Goal: Check status: Check status

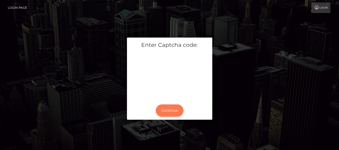
click at [165, 111] on button "Continue" at bounding box center [170, 111] width 28 height 12
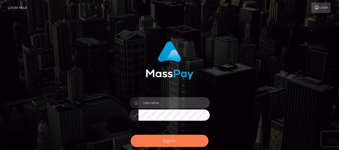
type input "dragon.rush"
click at [164, 139] on button "Sign in" at bounding box center [170, 141] width 78 height 12
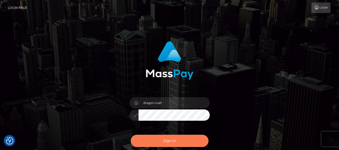
click at [164, 139] on button "Sign in" at bounding box center [170, 141] width 78 height 12
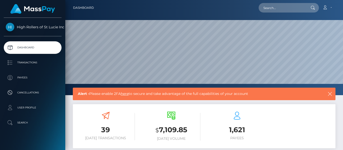
scroll to position [89, 82]
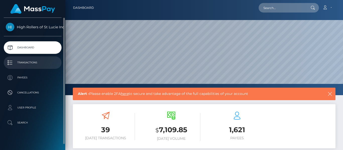
click at [31, 61] on p "Transactions" at bounding box center [33, 63] width 54 height 8
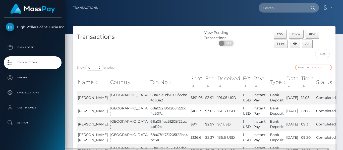
click at [305, 68] on input "search" at bounding box center [313, 68] width 36 height 6
paste input "[PERSON_NAME]"
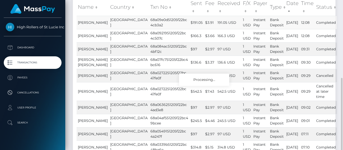
scroll to position [100, 0]
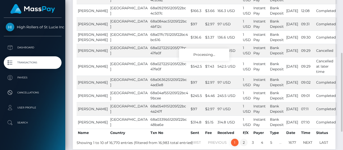
type input "[PERSON_NAME]"
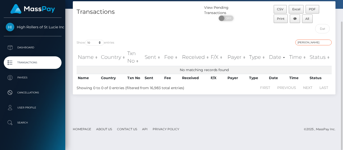
scroll to position [25, 0]
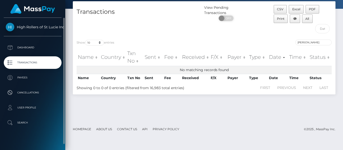
click at [42, 64] on p "Transactions" at bounding box center [33, 63] width 54 height 8
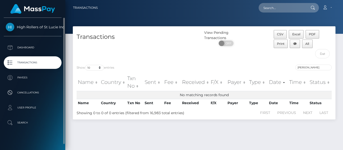
click at [35, 63] on p "Transactions" at bounding box center [33, 63] width 54 height 8
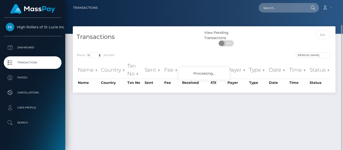
scroll to position [13, 0]
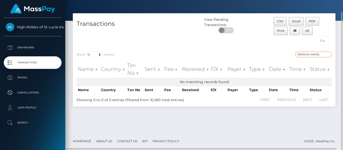
drag, startPoint x: 315, startPoint y: 55, endPoint x: 286, endPoint y: 54, distance: 28.9
click at [286, 54] on div "[PERSON_NAME]" at bounding box center [270, 55] width 124 height 7
click at [328, 54] on input "[PERSON_NAME]" at bounding box center [313, 55] width 36 height 6
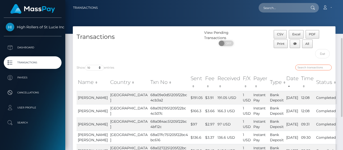
scroll to position [25, 0]
